Goal: Task Accomplishment & Management: Use online tool/utility

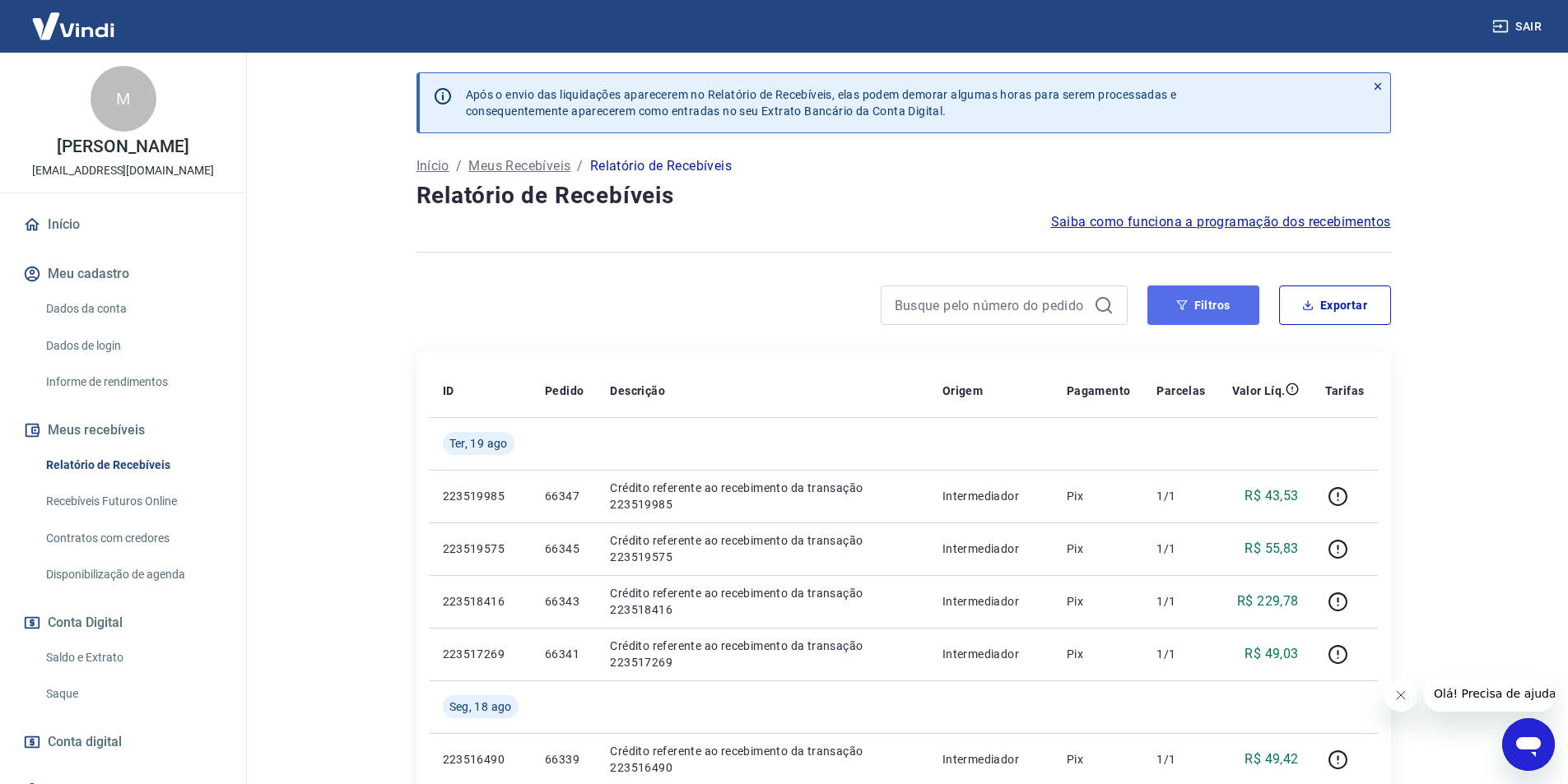
click at [1229, 323] on button "Filtros" at bounding box center [1203, 305] width 112 height 40
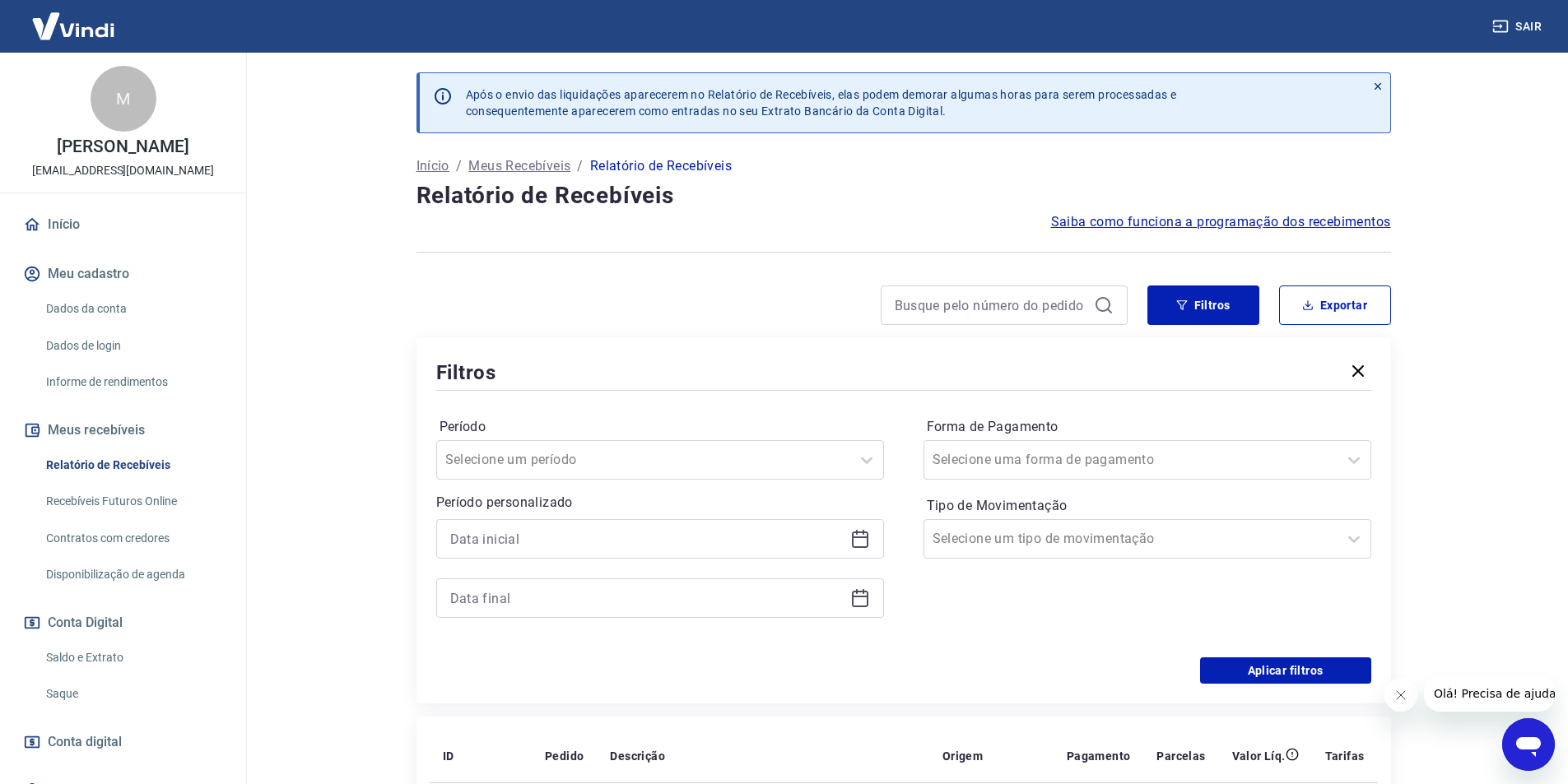
click at [863, 540] on icon at bounding box center [861, 540] width 20 height 20
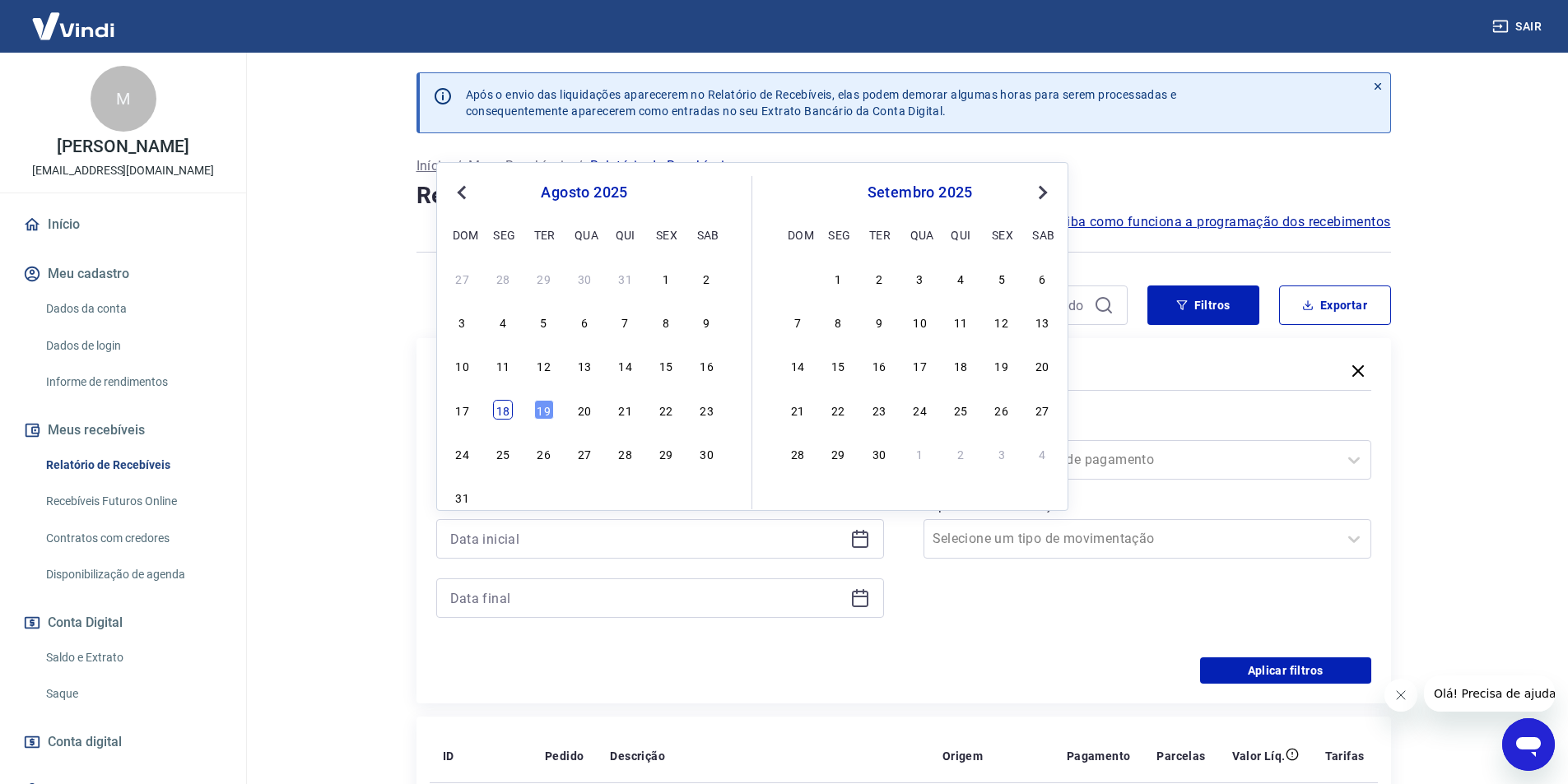
click at [496, 408] on div "18" at bounding box center [503, 410] width 20 height 20
type input "[DATE]"
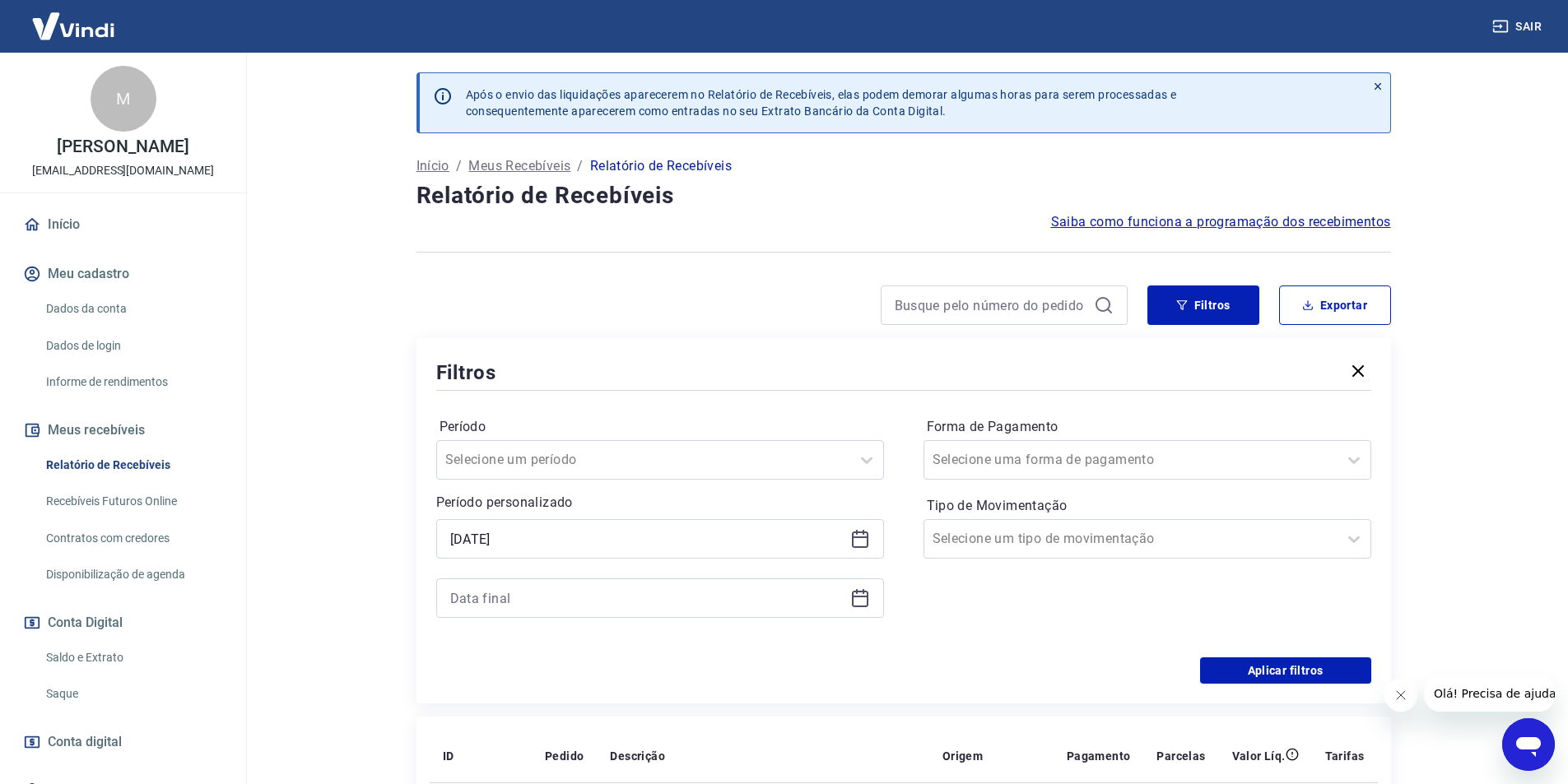
click at [862, 595] on icon at bounding box center [861, 598] width 20 height 20
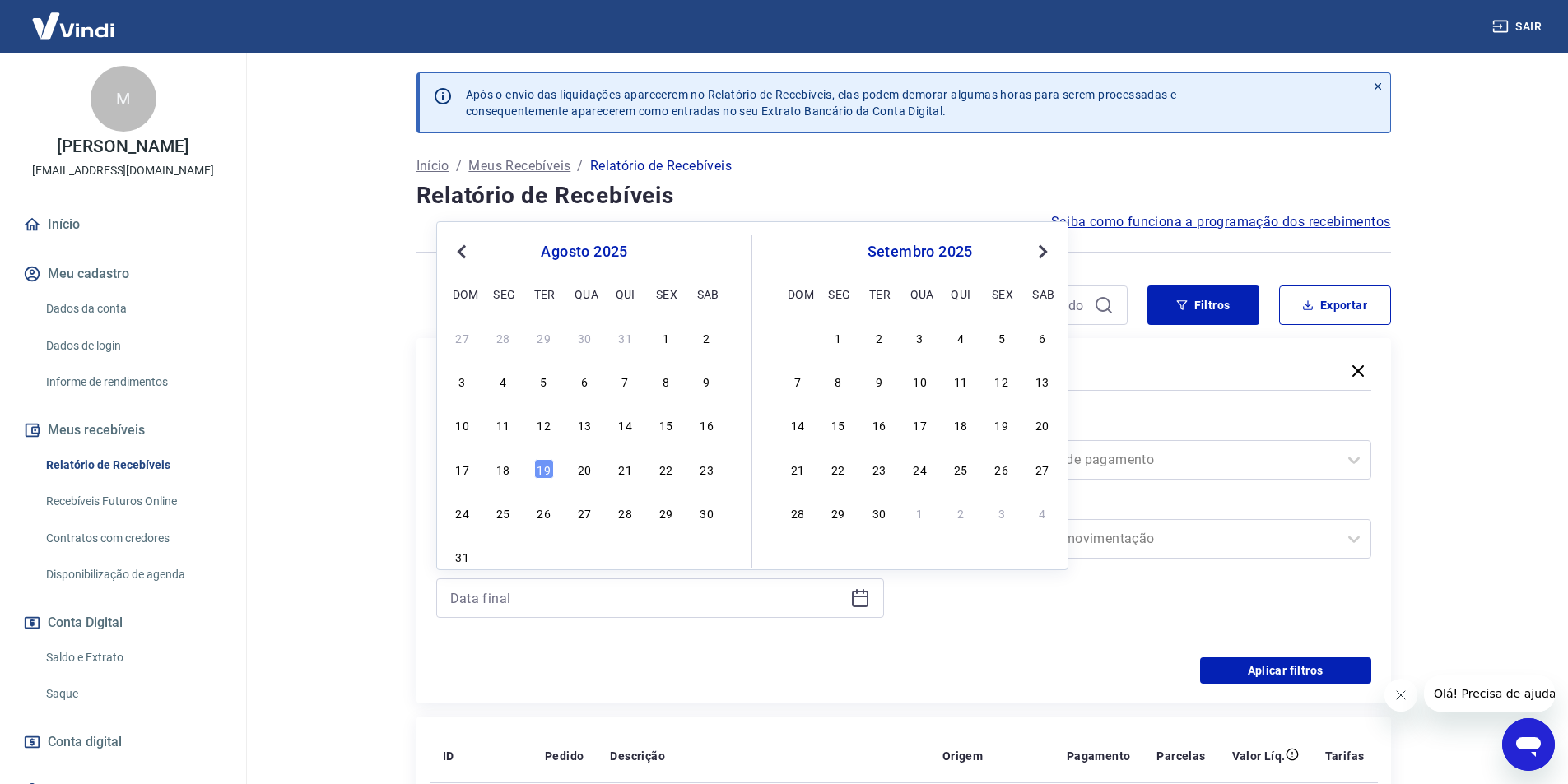
click at [540, 469] on div "19" at bounding box center [545, 470] width 20 height 20
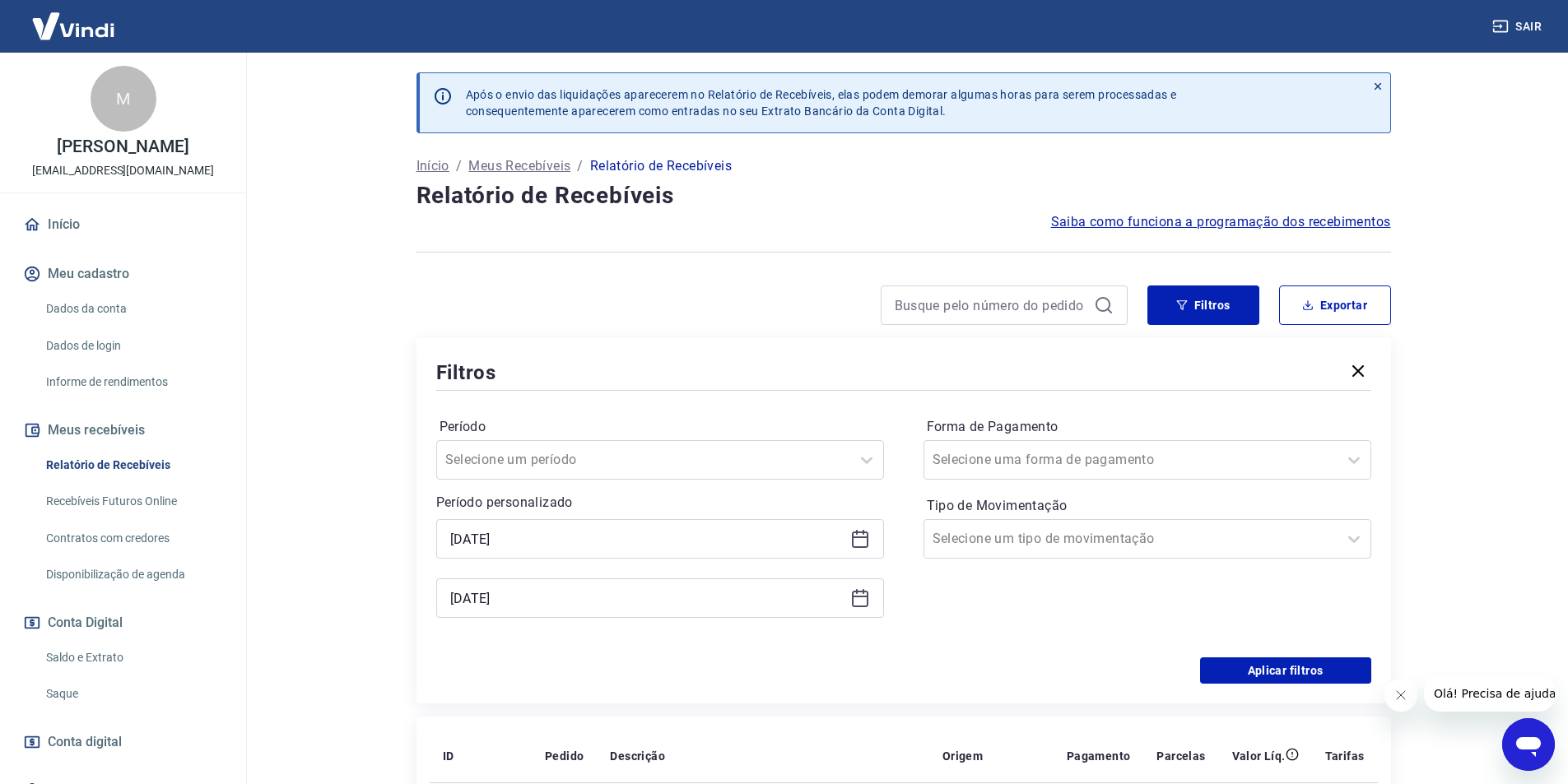
type input "[DATE]"
click at [1024, 466] on input "Forma de Pagamento" at bounding box center [1015, 460] width 167 height 20
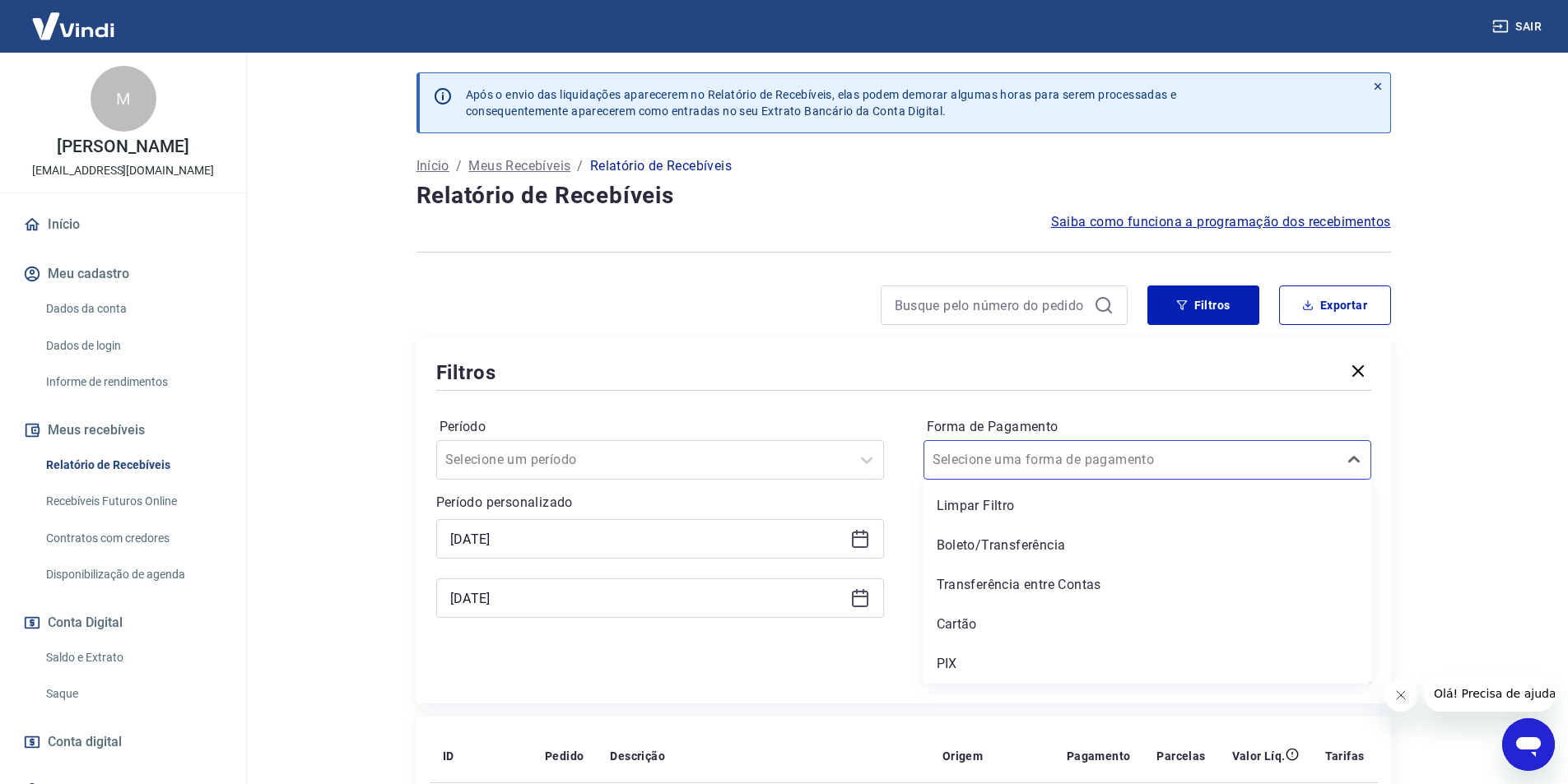
click at [972, 657] on div "PIX" at bounding box center [1147, 663] width 448 height 33
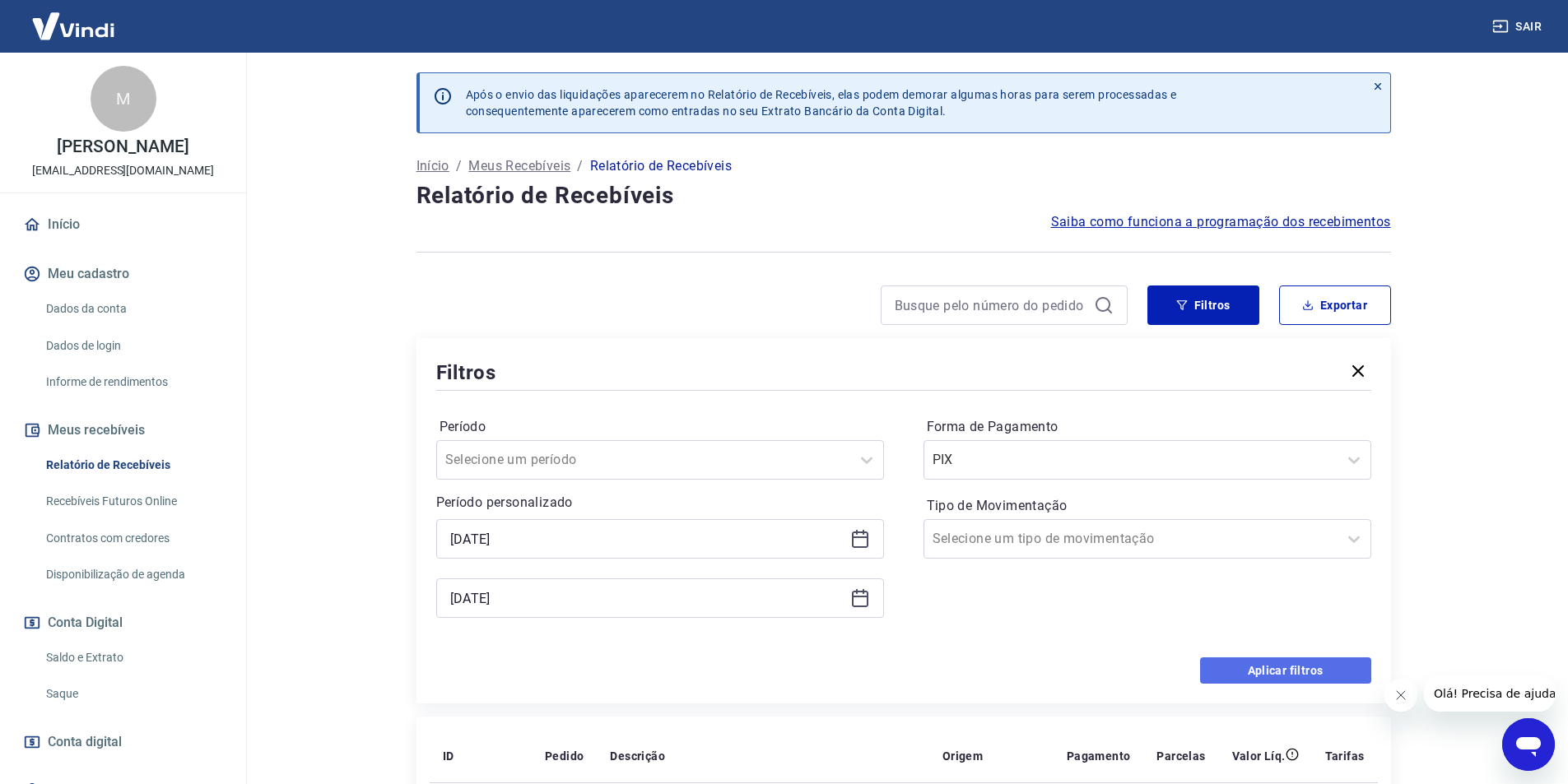
click at [1330, 667] on button "Aplicar filtros" at bounding box center [1286, 670] width 172 height 26
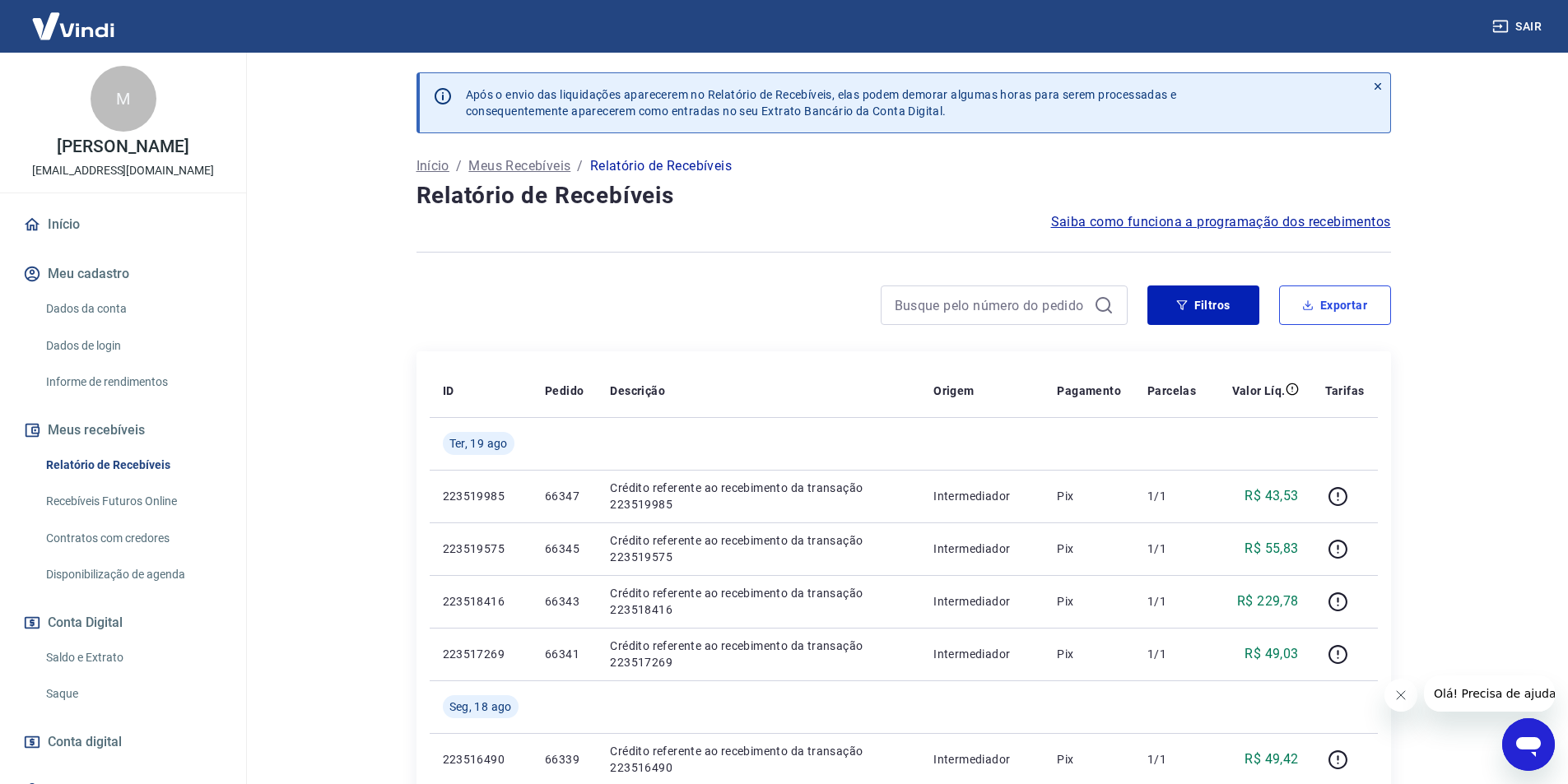
click at [1320, 308] on button "Exportar" at bounding box center [1335, 305] width 112 height 40
type input "[DATE]"
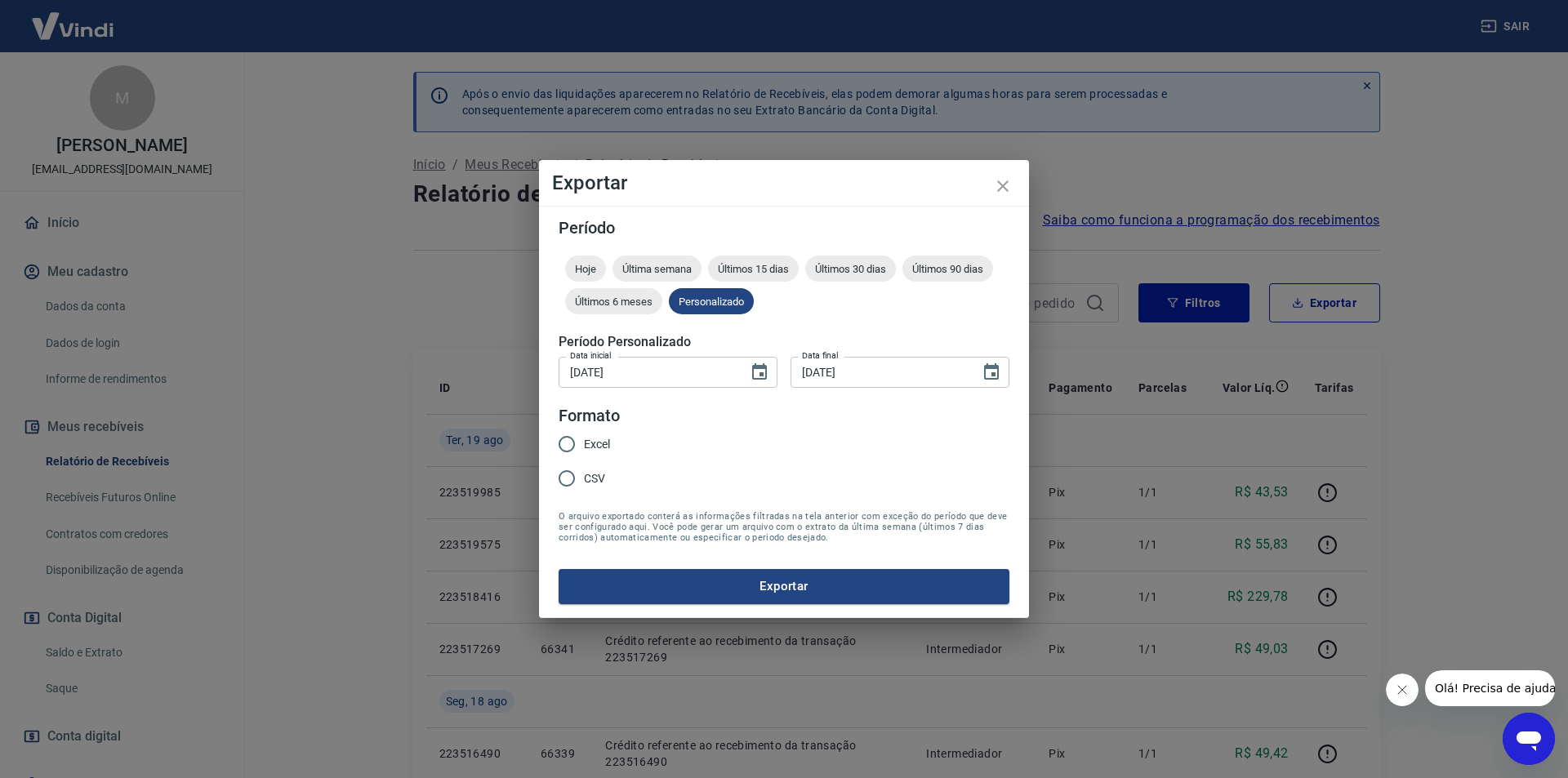
click at [589, 443] on span "Excel" at bounding box center [597, 444] width 26 height 17
click at [584, 443] on input "Excel" at bounding box center [566, 444] width 35 height 35
radio input "true"
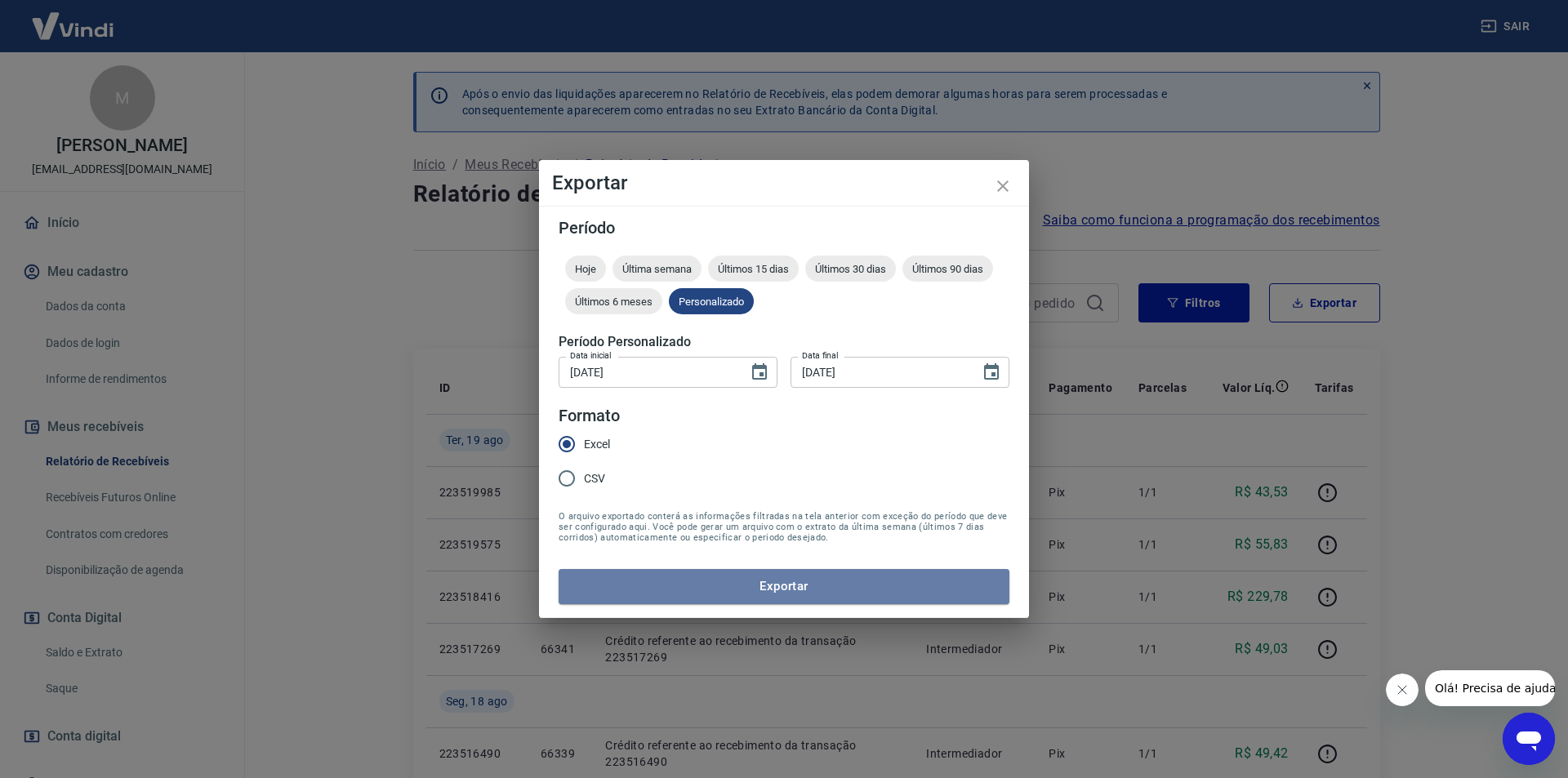
click at [694, 577] on button "Exportar" at bounding box center [784, 586] width 451 height 35
